Goal: Information Seeking & Learning: Learn about a topic

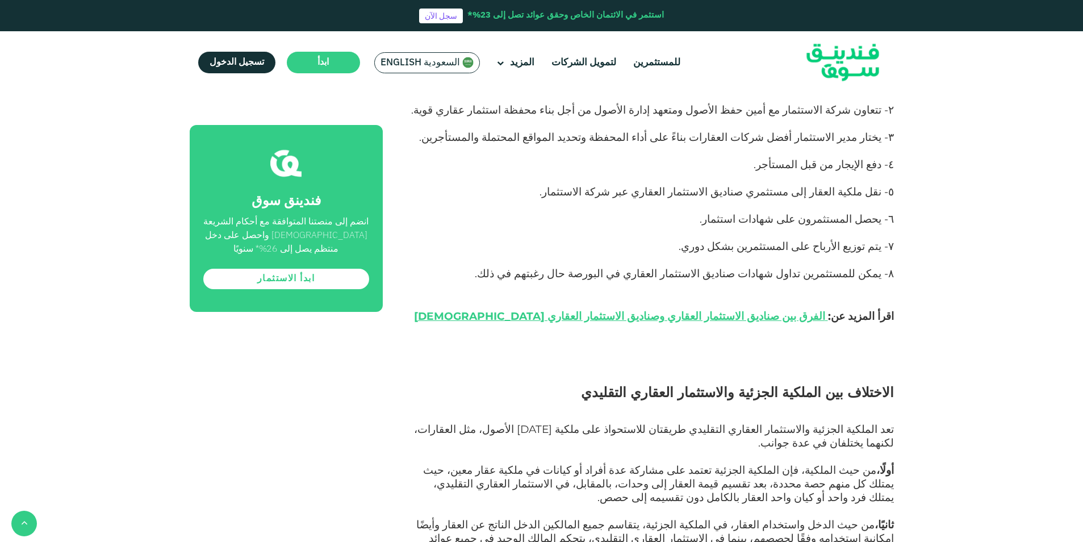
scroll to position [1363, 0]
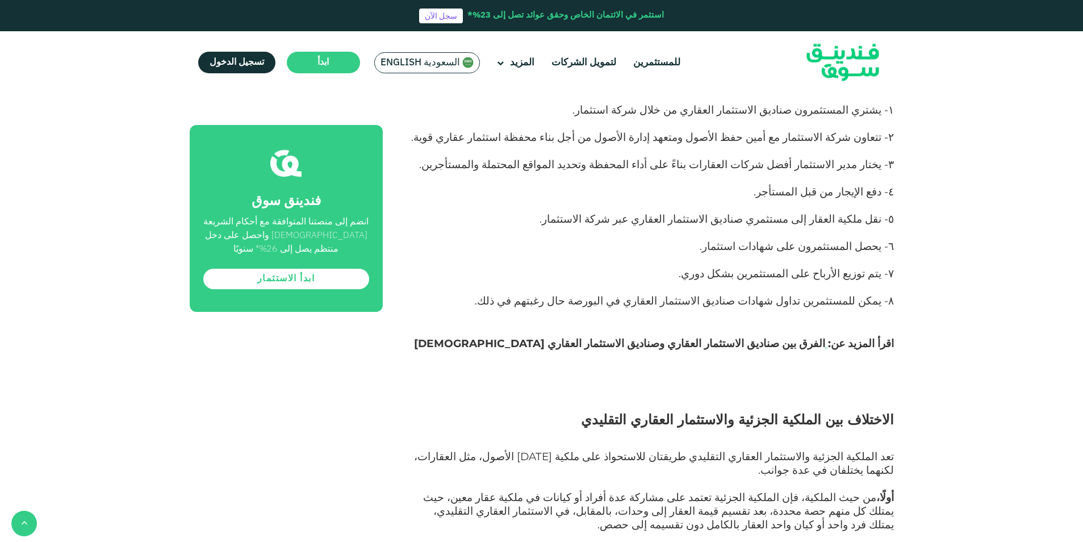
click at [673, 337] on link "الفرق بين صناديق الاستثمار العقاري وصناديق الاستثمار العقاري [DEMOGRAPHIC_DATA]" at bounding box center [619, 343] width 411 height 13
